Goal: Navigation & Orientation: Find specific page/section

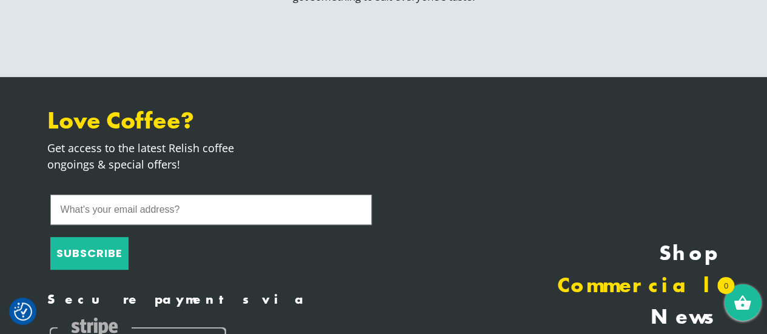
click at [709, 280] on link "Commercial" at bounding box center [556, 286] width 327 height 32
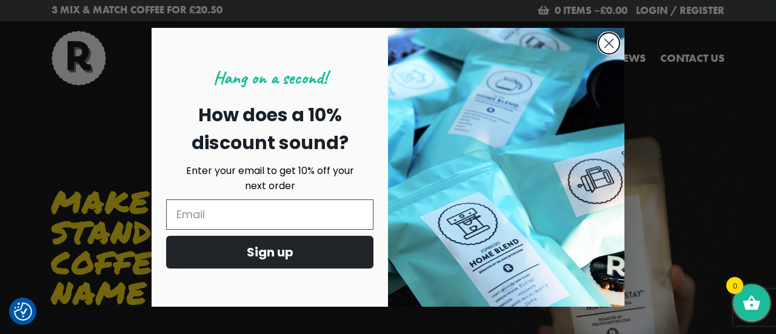
click at [607, 42] on icon "Close dialog" at bounding box center [609, 43] width 8 height 8
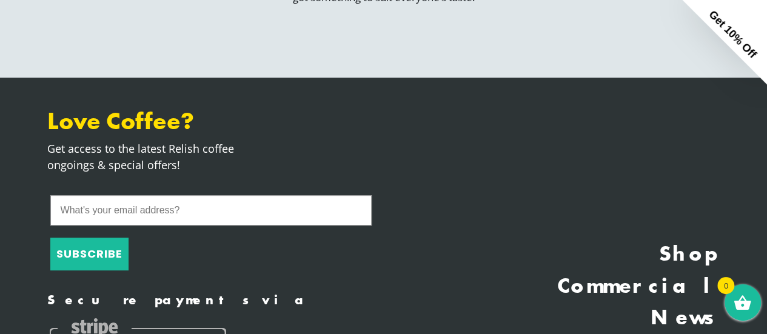
scroll to position [2421, 0]
